Goal: Check status: Check status

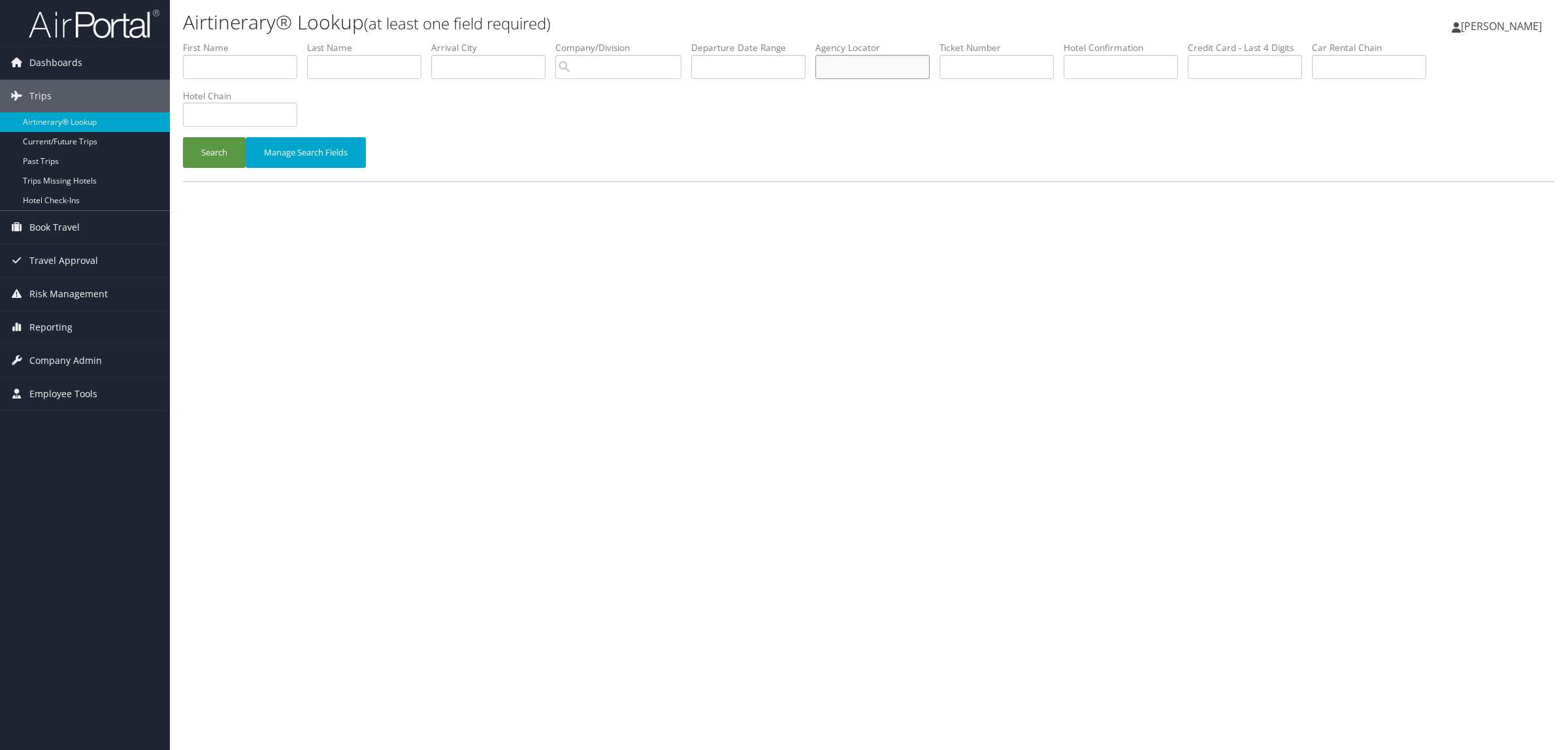
click at [867, 64] on input "text" at bounding box center [872, 67] width 114 height 24
paste input "QLWAFC"
click at [220, 157] on button "Search" at bounding box center [214, 153] width 63 height 31
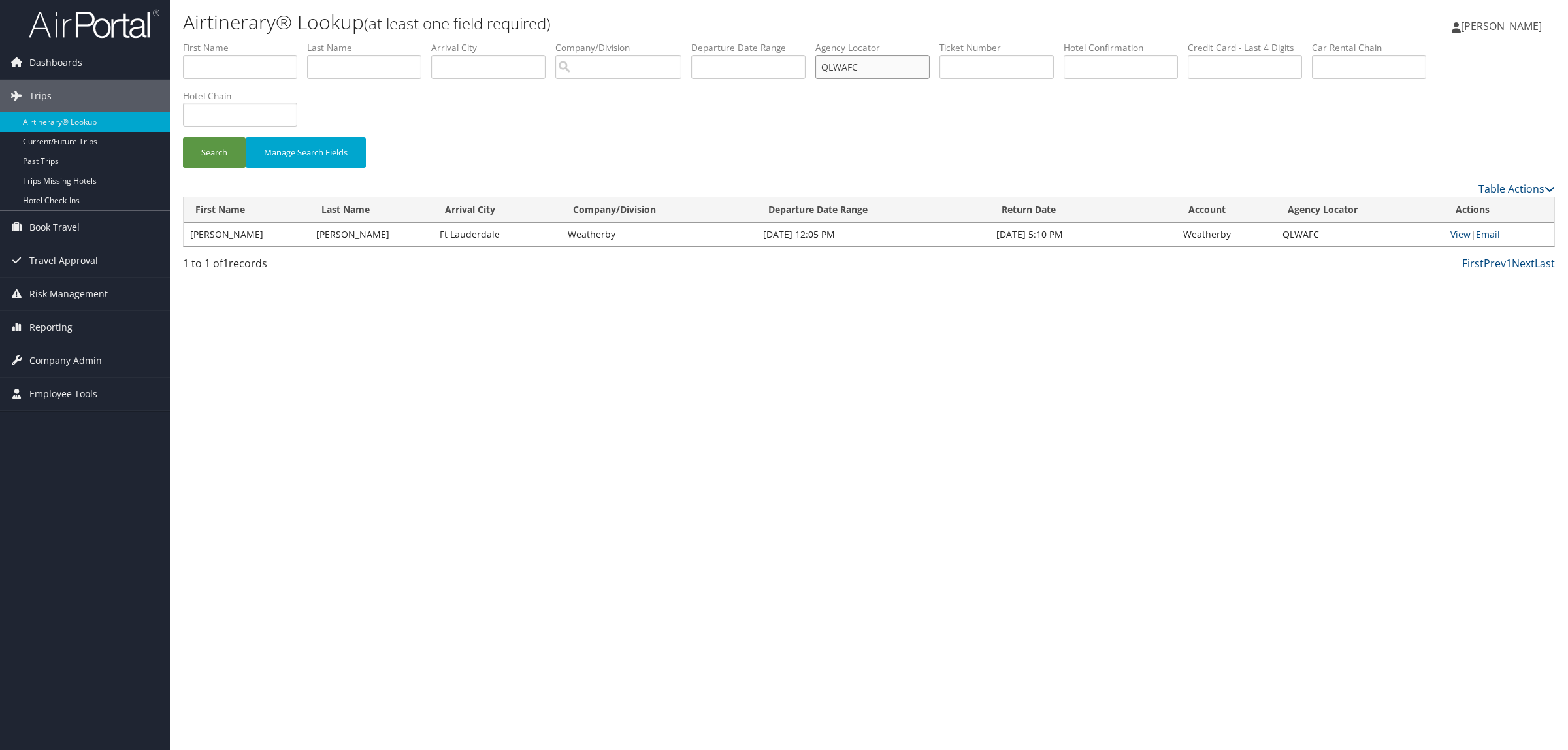
drag, startPoint x: 839, startPoint y: 69, endPoint x: 628, endPoint y: 74, distance: 211.1
click at [688, 41] on ul "First Name Last Name Departure City Arrival City Company/Division Airport/City …" at bounding box center [868, 41] width 1372 height 0
paste input "DP4NZW"
paste input "text"
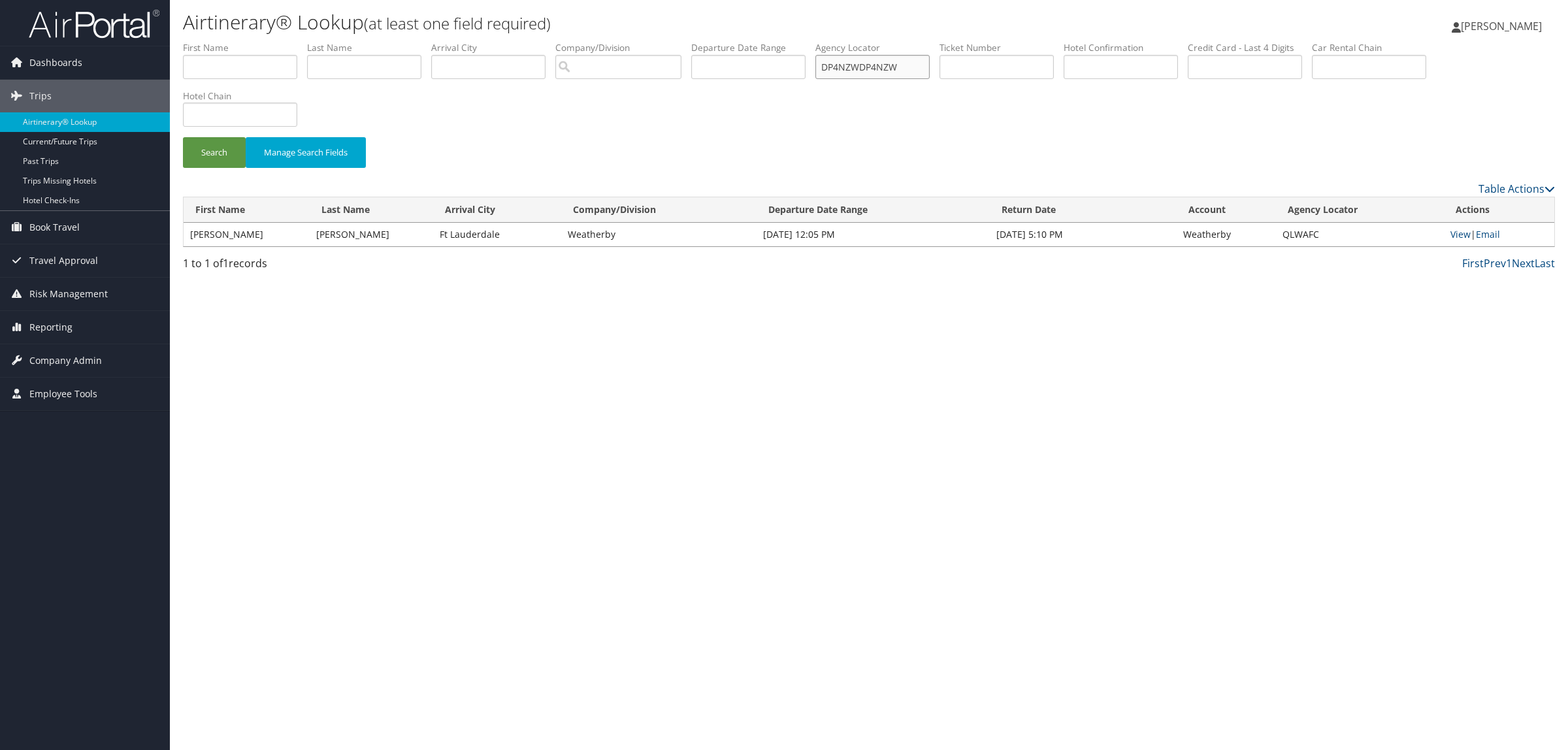
drag, startPoint x: 923, startPoint y: 64, endPoint x: 526, endPoint y: 77, distance: 397.2
click at [529, 41] on ul "First Name Last Name Departure City Arrival City Company/Division Airport/City …" at bounding box center [868, 41] width 1372 height 0
click at [237, 149] on button "Search" at bounding box center [214, 153] width 63 height 31
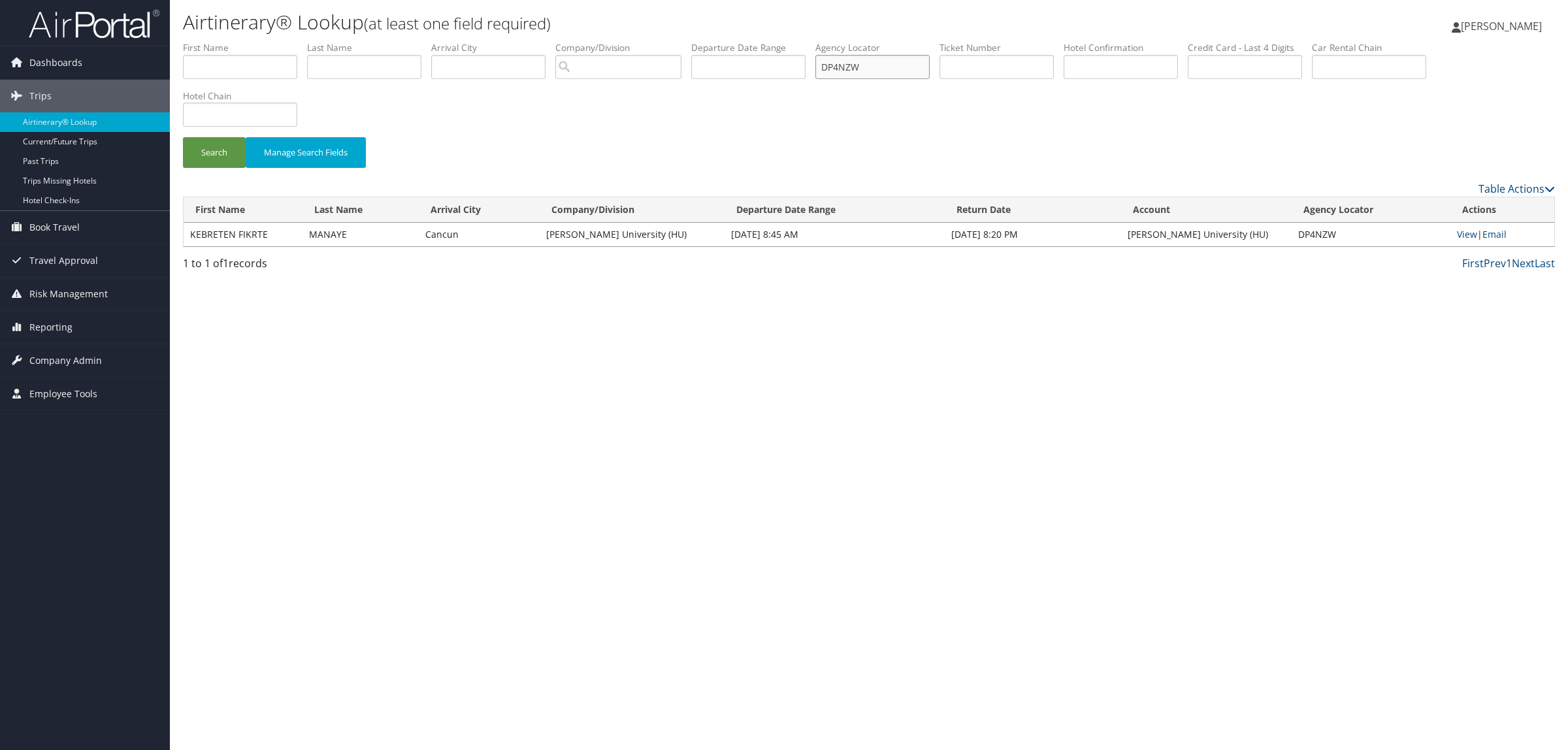
paste input "N2WL7"
drag, startPoint x: 887, startPoint y: 70, endPoint x: 363, endPoint y: 79, distance: 524.1
click at [363, 41] on ul "First Name Last Name Departure City Arrival City Company/Division Airport/City …" at bounding box center [868, 41] width 1372 height 0
type input "DN2WL7"
click at [181, 157] on div "Search Manage Search Fields" at bounding box center [869, 159] width 1392 height 44
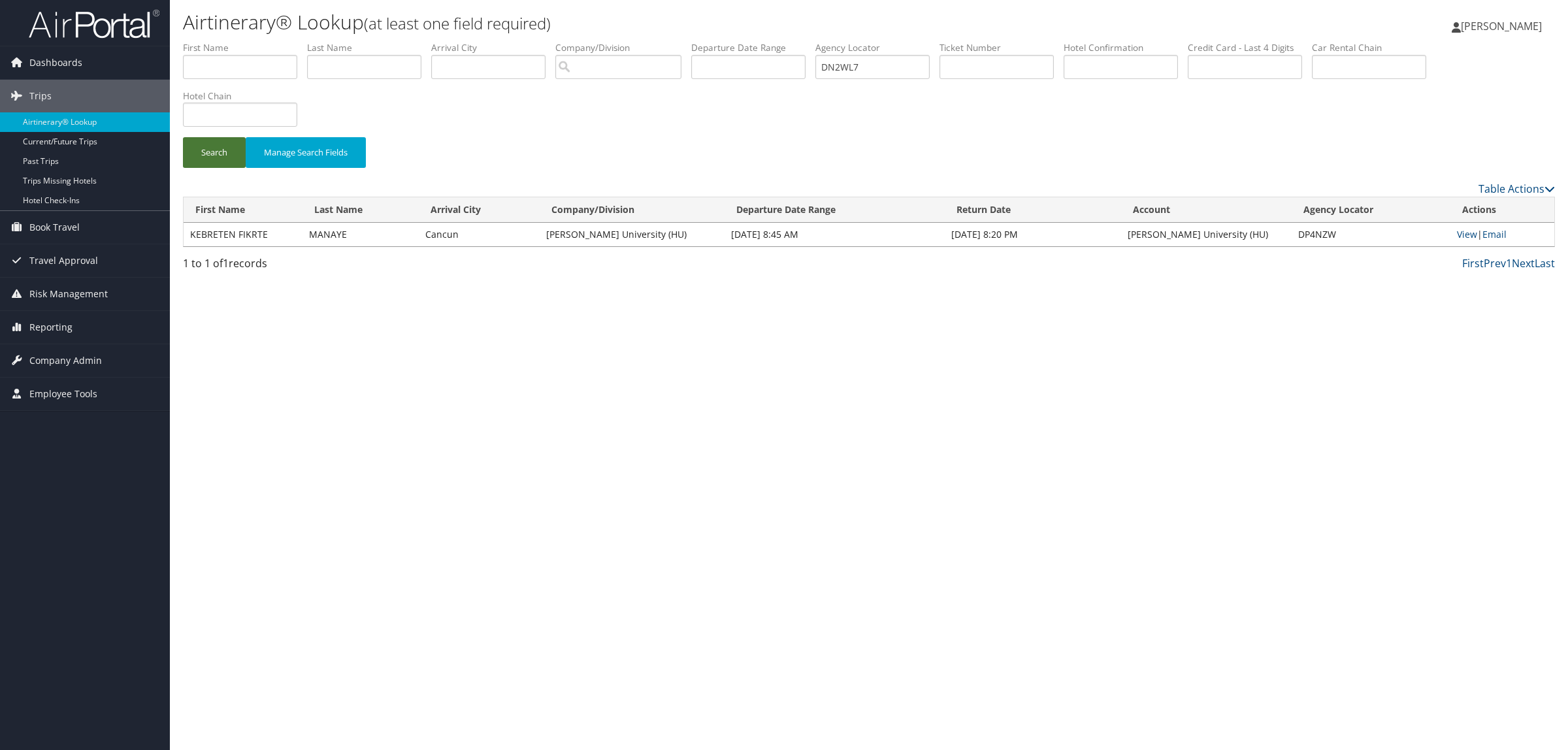
click at [193, 157] on button "Search" at bounding box center [214, 153] width 63 height 31
click at [1470, 229] on link "View" at bounding box center [1467, 234] width 20 height 12
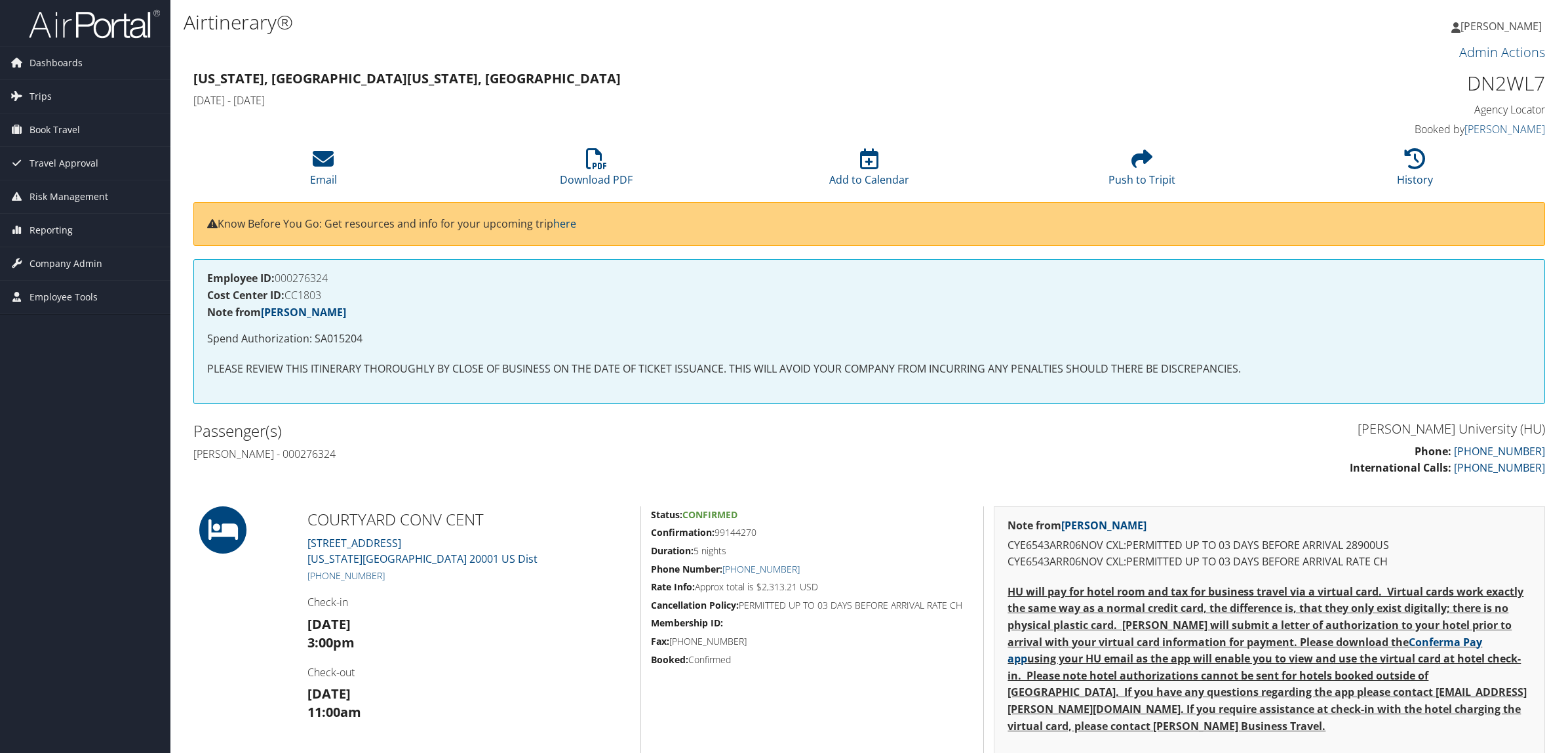
scroll to position [246, 0]
